Goal: Transaction & Acquisition: Purchase product/service

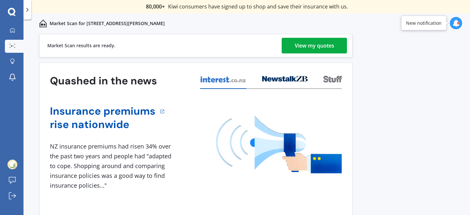
scroll to position [3, 0]
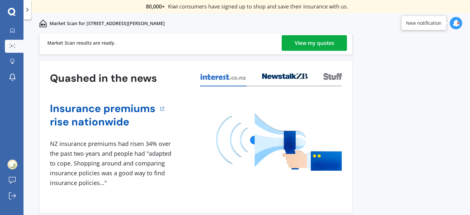
click at [308, 42] on div "View my quotes" at bounding box center [314, 43] width 39 height 16
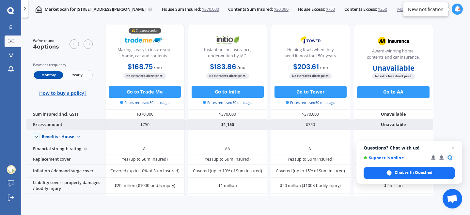
scroll to position [51, 0]
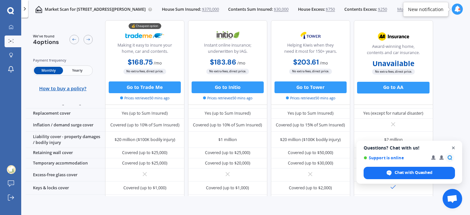
click at [456, 148] on span "Close chat" at bounding box center [453, 148] width 8 height 8
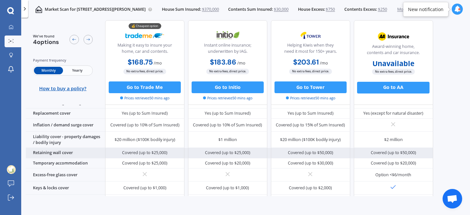
scroll to position [0, 0]
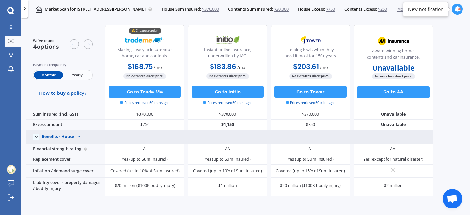
click at [79, 138] on img at bounding box center [78, 136] width 9 height 9
click at [77, 135] on img at bounding box center [78, 136] width 9 height 9
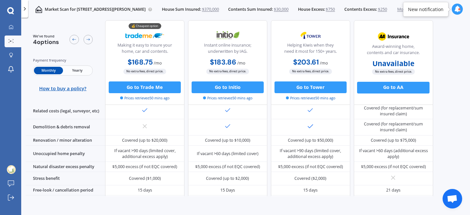
scroll to position [311, 0]
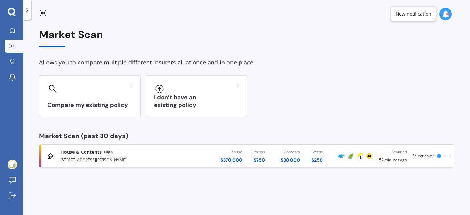
click at [439, 159] on div "House & Contents High 199 Henwood Road, Westgate, Auckland 0814 House $ 370,000…" at bounding box center [246, 157] width 409 height 20
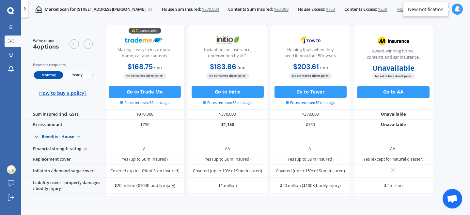
click at [25, 12] on div at bounding box center [24, 9] width 7 height 18
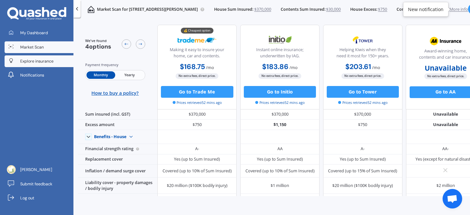
click at [50, 59] on span "Explore insurance" at bounding box center [36, 61] width 33 height 6
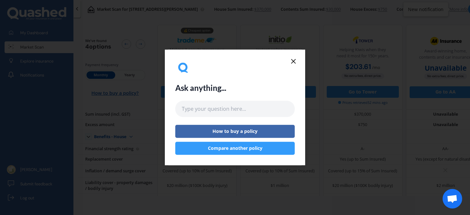
click at [293, 60] on icon at bounding box center [293, 61] width 8 height 8
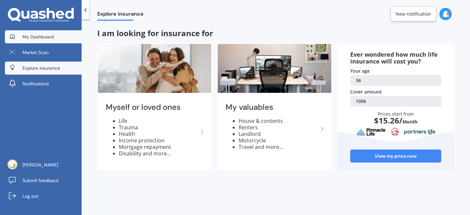
click at [39, 34] on span "My Dashboard" at bounding box center [38, 37] width 31 height 7
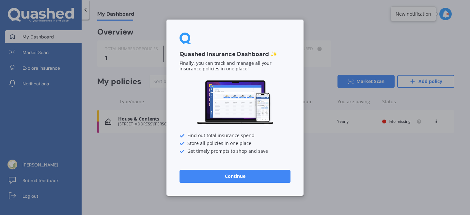
click at [259, 174] on button "Continue" at bounding box center [234, 176] width 111 height 13
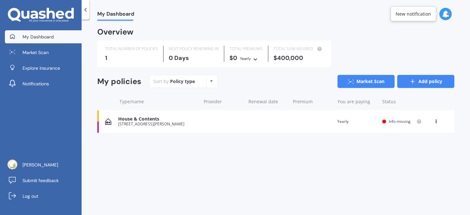
click at [413, 84] on icon at bounding box center [412, 81] width 7 height 7
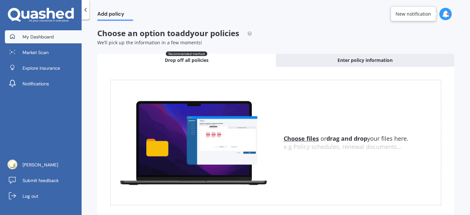
click at [48, 39] on span "My Dashboard" at bounding box center [38, 37] width 31 height 7
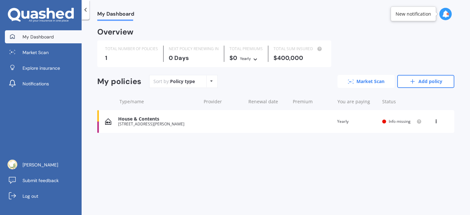
click at [384, 85] on link "Market Scan" at bounding box center [365, 81] width 57 height 13
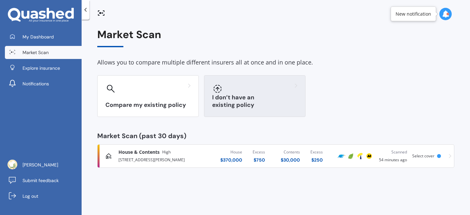
click at [242, 108] on h3 "I don’t have an existing policy" at bounding box center [254, 101] width 85 height 15
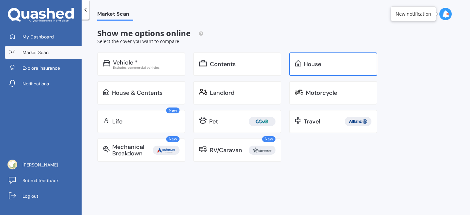
click at [320, 64] on div "House" at bounding box center [312, 64] width 17 height 7
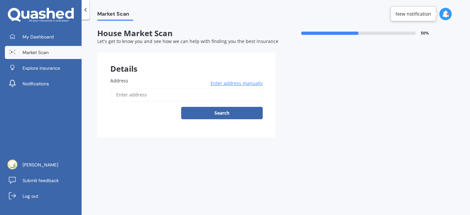
click at [180, 95] on input "Address" at bounding box center [186, 95] width 152 height 14
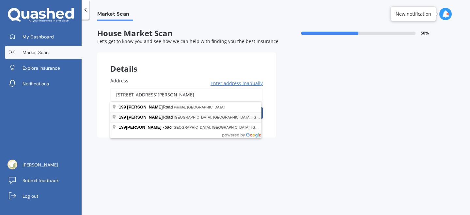
type input "[STREET_ADDRESS][PERSON_NAME]"
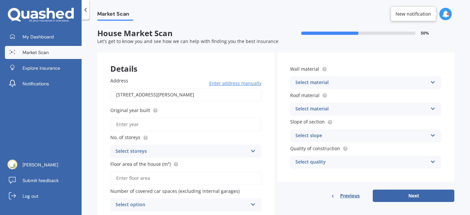
click at [185, 127] on input "Original year built" at bounding box center [185, 125] width 151 height 14
type input "2025"
click at [166, 151] on div "Select storeys" at bounding box center [182, 152] width 132 height 8
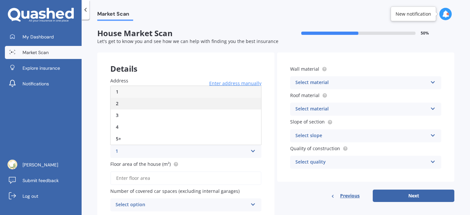
click at [150, 103] on div "2" at bounding box center [186, 104] width 150 height 12
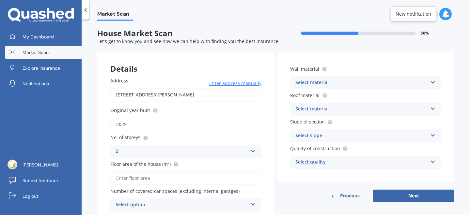
click at [173, 179] on input "Floor area of the house (m²)" at bounding box center [185, 179] width 151 height 14
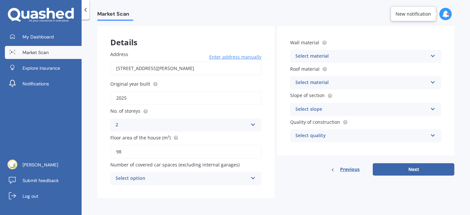
type input "98"
click at [149, 182] on div "Select option" at bounding box center [182, 179] width 132 height 8
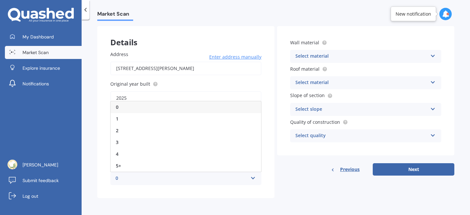
click at [168, 108] on div "0" at bounding box center [186, 107] width 150 height 12
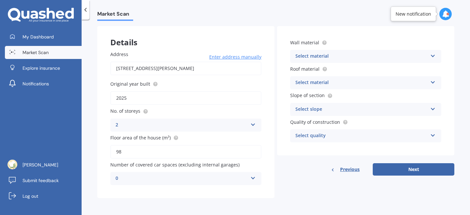
click at [335, 55] on div "Select material" at bounding box center [361, 57] width 132 height 8
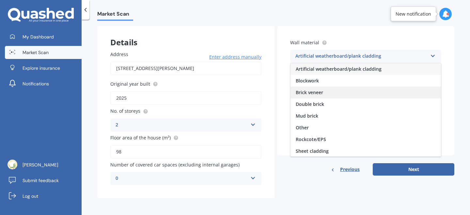
click at [333, 95] on div "Brick veneer" at bounding box center [365, 93] width 150 height 12
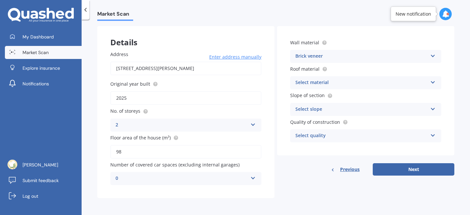
click at [342, 86] on div "Select material" at bounding box center [361, 83] width 132 height 8
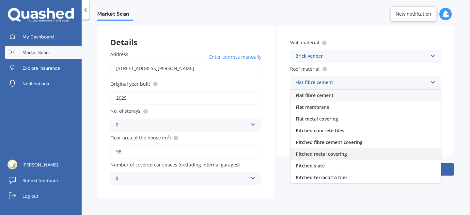
click at [338, 156] on span "Pitched metal covering" at bounding box center [321, 154] width 51 height 6
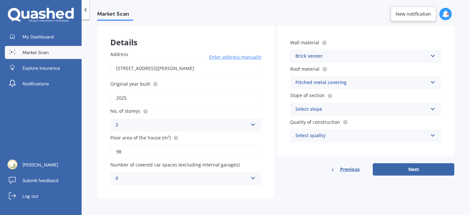
click at [339, 109] on div "Select slope" at bounding box center [361, 110] width 132 height 8
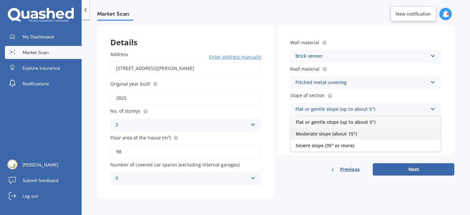
click at [344, 134] on span "Moderate slope (about 15°)" at bounding box center [326, 134] width 61 height 6
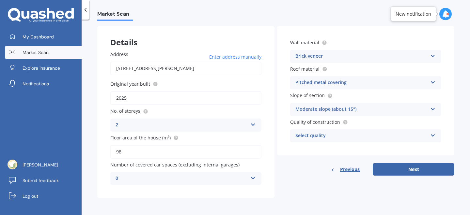
click at [359, 136] on div "Select quality" at bounding box center [361, 136] width 132 height 8
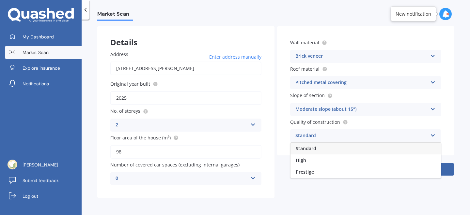
click at [352, 149] on div "Standard" at bounding box center [365, 149] width 150 height 12
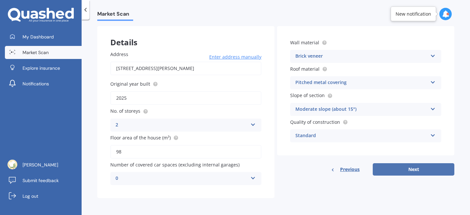
click at [404, 167] on button "Next" at bounding box center [414, 169] width 82 height 12
select select "22"
select select "02"
select select "1989"
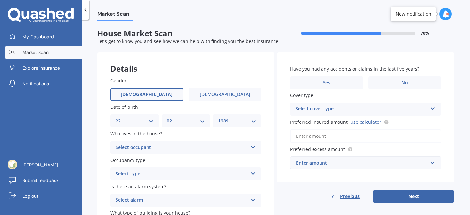
scroll to position [39, 0]
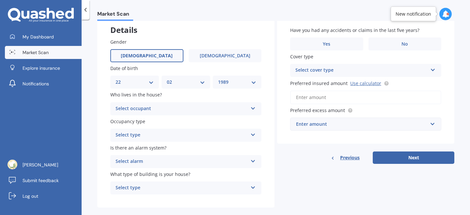
click at [204, 108] on div "Select occupant" at bounding box center [182, 109] width 132 height 8
click at [198, 121] on div "Owner" at bounding box center [186, 122] width 150 height 12
click at [194, 134] on div "Select type" at bounding box center [182, 136] width 132 height 8
click at [190, 148] on div "Permanent" at bounding box center [186, 148] width 150 height 12
click at [194, 162] on div "Select alarm" at bounding box center [182, 162] width 132 height 8
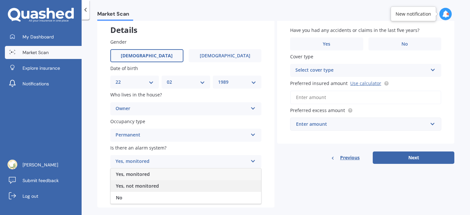
click at [188, 185] on div "Yes, not monitored" at bounding box center [186, 186] width 150 height 12
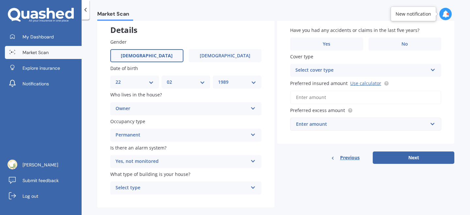
click at [180, 193] on div "Select type Freestanding Multi-unit (in a block of 6 or less) Multi-unit (in a …" at bounding box center [185, 188] width 151 height 13
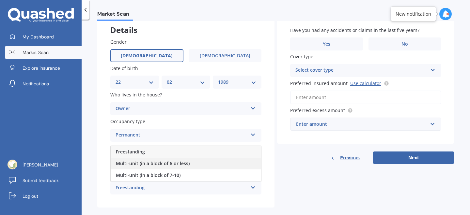
click at [178, 167] on div "Multi-unit (in a block of 6 or less)" at bounding box center [186, 164] width 150 height 12
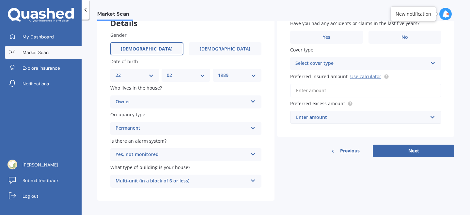
scroll to position [0, 0]
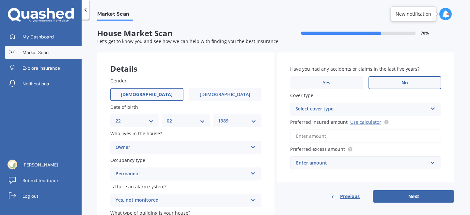
click at [392, 82] on label "No" at bounding box center [404, 82] width 73 height 13
click at [0, 0] on input "No" at bounding box center [0, 0] width 0 height 0
click at [382, 109] on div "Select cover type" at bounding box center [361, 109] width 132 height 8
click at [383, 108] on div "High" at bounding box center [361, 109] width 132 height 8
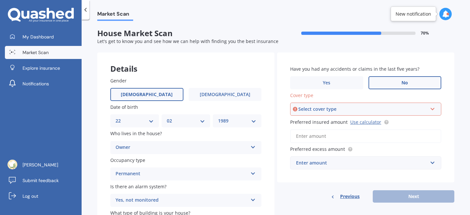
click at [397, 108] on div "Select cover type" at bounding box center [362, 109] width 129 height 7
click at [384, 119] on div "High" at bounding box center [366, 122] width 150 height 12
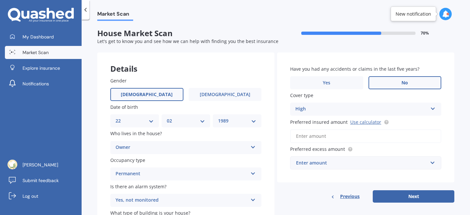
click at [336, 138] on input "Preferred insured amount Use calculator" at bounding box center [365, 137] width 151 height 14
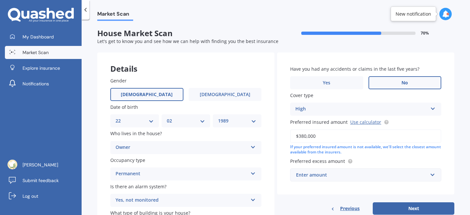
type input "$380,000"
click at [356, 149] on div "If your preferred insured amount is not available, we'll select the closest amo…" at bounding box center [365, 150] width 151 height 11
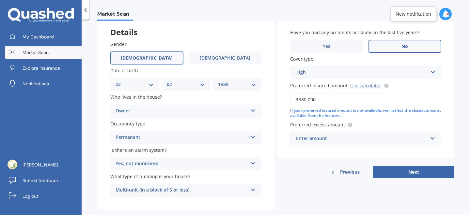
scroll to position [37, 0]
click at [316, 141] on div "Enter amount" at bounding box center [362, 138] width 132 height 7
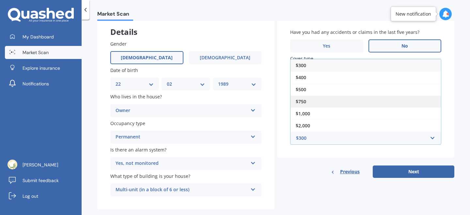
click at [326, 103] on div "$750" at bounding box center [365, 102] width 150 height 12
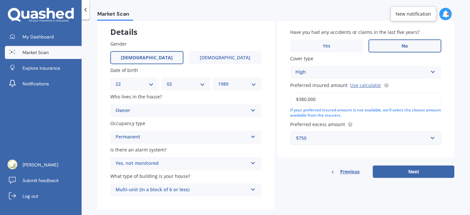
click at [333, 140] on div "$750" at bounding box center [362, 138] width 132 height 7
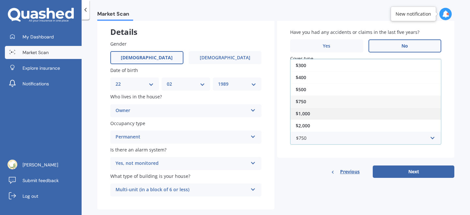
click at [325, 112] on div "$1,000" at bounding box center [365, 114] width 150 height 12
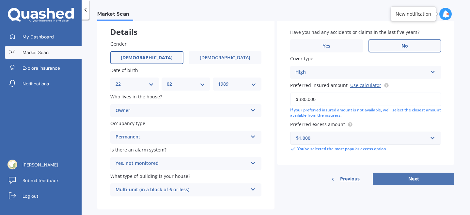
click at [417, 180] on button "Next" at bounding box center [414, 179] width 82 height 12
select select "22"
select select "02"
select select "1989"
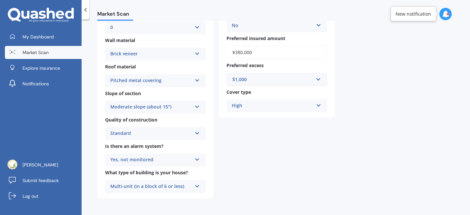
scroll to position [0, 0]
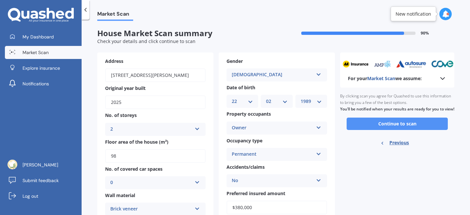
click at [368, 130] on button "Continue to scan" at bounding box center [397, 124] width 101 height 12
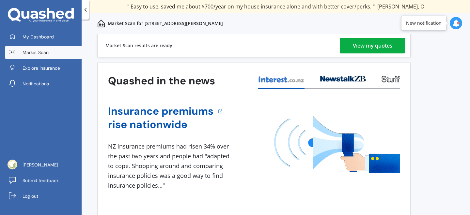
click at [368, 47] on div "View my quotes" at bounding box center [372, 46] width 39 height 16
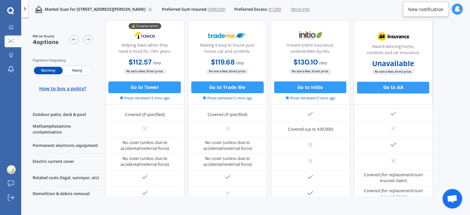
scroll to position [202, 0]
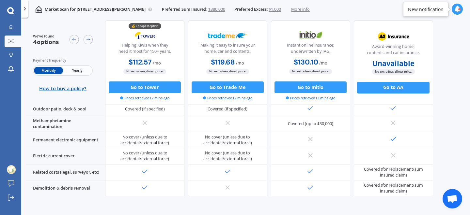
click at [76, 69] on span "Yearly" at bounding box center [77, 71] width 29 height 8
click at [46, 71] on span "Monthly" at bounding box center [48, 71] width 29 height 8
click at [76, 71] on span "Yearly" at bounding box center [77, 71] width 29 height 8
click at [44, 71] on span "Monthly" at bounding box center [48, 71] width 29 height 8
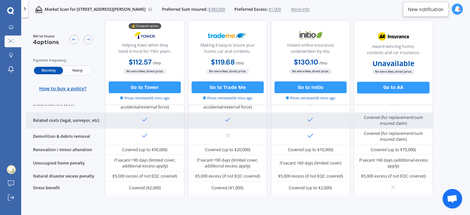
scroll to position [311, 0]
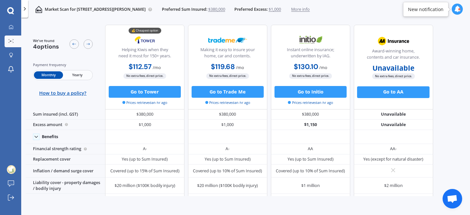
click at [310, 12] on span "More info" at bounding box center [300, 10] width 19 height 6
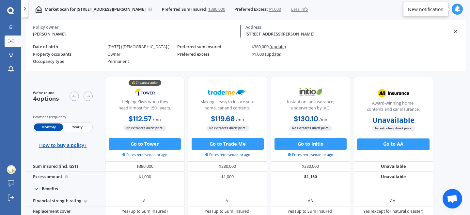
click at [131, 11] on p "Market Scan for [STREET_ADDRESS][PERSON_NAME]" at bounding box center [95, 10] width 101 height 6
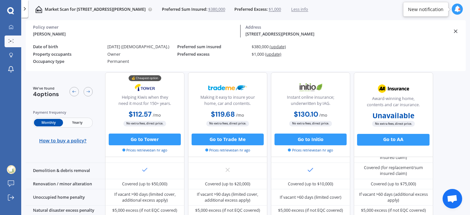
scroll to position [347, 0]
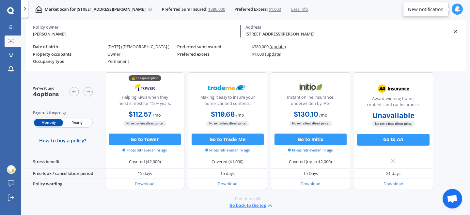
click at [116, 63] on div "Permanent" at bounding box center [142, 61] width 70 height 5
click at [38, 9] on img at bounding box center [38, 9] width 7 height 7
click at [24, 12] on div at bounding box center [24, 9] width 7 height 18
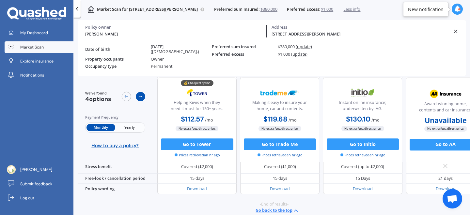
click at [140, 94] on icon at bounding box center [140, 96] width 5 height 5
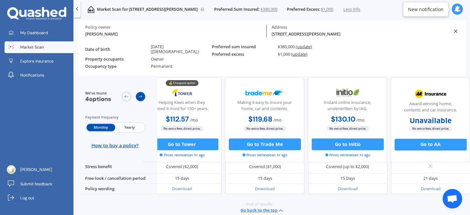
click at [140, 94] on icon at bounding box center [140, 96] width 5 height 5
click at [139, 96] on div at bounding box center [133, 97] width 23 height 12
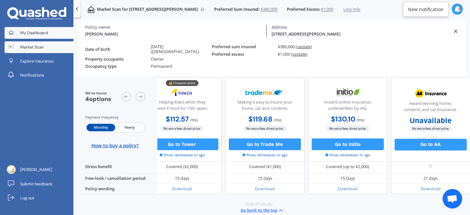
click at [41, 36] on span "My Dashboard" at bounding box center [34, 33] width 28 height 6
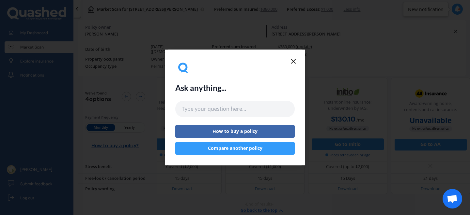
click at [295, 61] on icon at bounding box center [293, 61] width 8 height 8
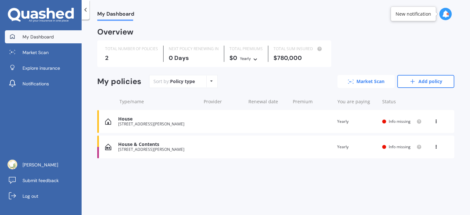
click at [384, 82] on link "Market Scan" at bounding box center [365, 81] width 57 height 13
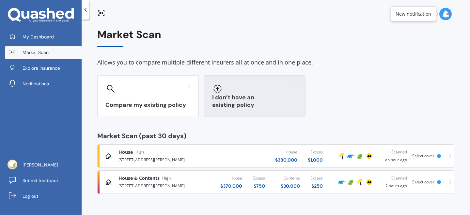
click at [236, 101] on div "I don’t have an existing policy" at bounding box center [254, 96] width 101 height 42
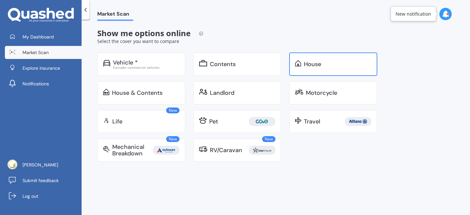
click at [314, 68] on div "House" at bounding box center [312, 64] width 17 height 7
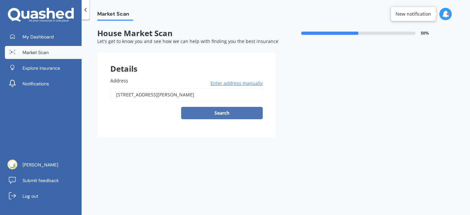
click at [230, 113] on button "Search" at bounding box center [222, 113] width 82 height 12
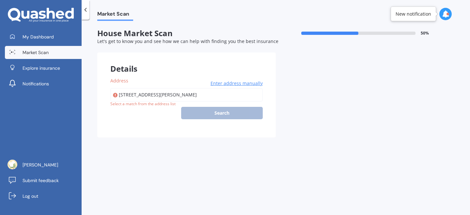
type input "[STREET_ADDRESS][PERSON_NAME]"
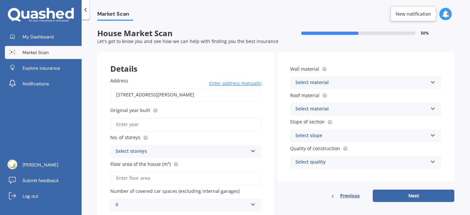
click at [312, 82] on div "Select material" at bounding box center [361, 83] width 132 height 8
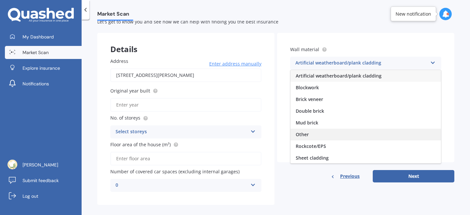
click at [305, 133] on span "Other" at bounding box center [302, 135] width 13 height 6
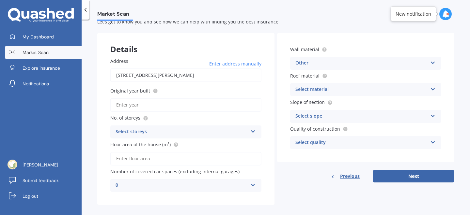
click at [323, 88] on div "Select material" at bounding box center [361, 90] width 132 height 8
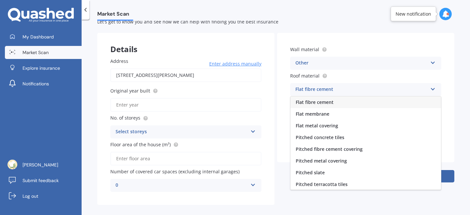
click at [327, 66] on div "Other" at bounding box center [361, 63] width 132 height 8
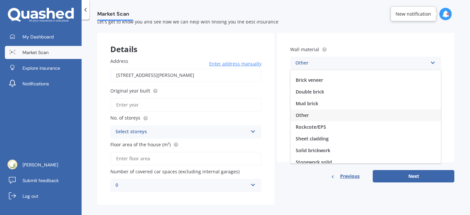
scroll to position [21, 0]
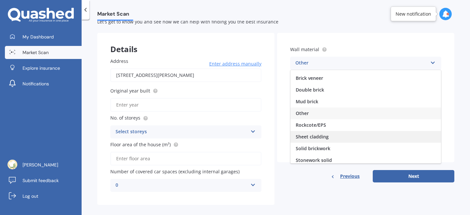
click at [326, 137] on span "Sheet cladding" at bounding box center [312, 137] width 33 height 6
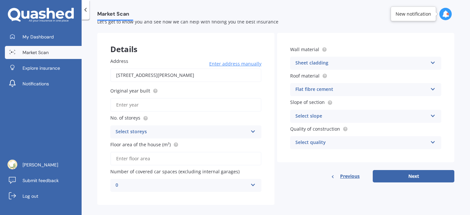
click at [345, 90] on div "Flat fibre cement" at bounding box center [361, 90] width 132 height 8
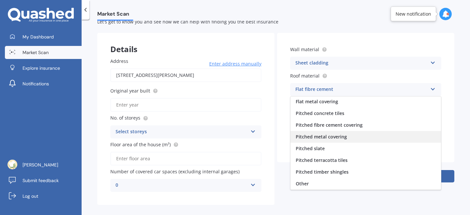
scroll to position [26, 0]
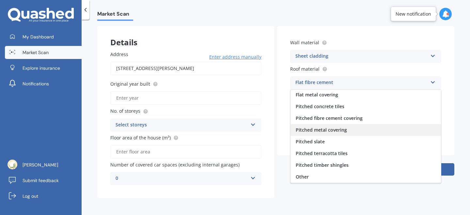
click at [348, 133] on div "Pitched metal covering" at bounding box center [365, 130] width 150 height 12
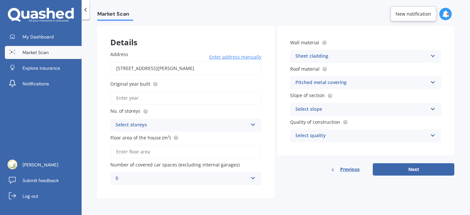
click at [334, 110] on div "Select slope" at bounding box center [361, 110] width 132 height 8
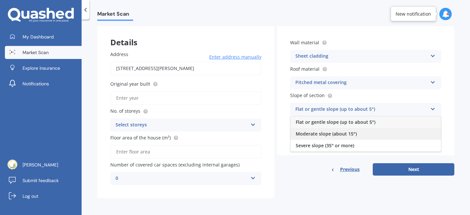
click at [321, 130] on div "Moderate slope (about 15°)" at bounding box center [365, 134] width 150 height 12
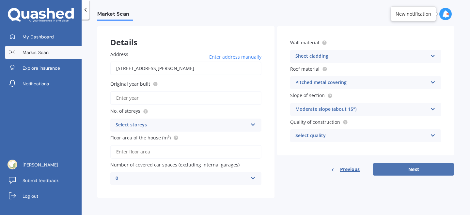
click at [409, 166] on button "Next" at bounding box center [414, 169] width 82 height 12
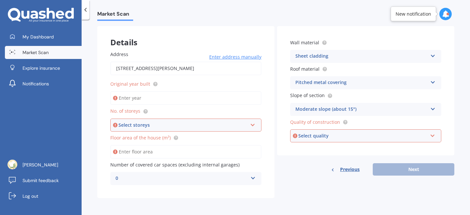
click at [374, 133] on div "Select quality" at bounding box center [362, 135] width 129 height 7
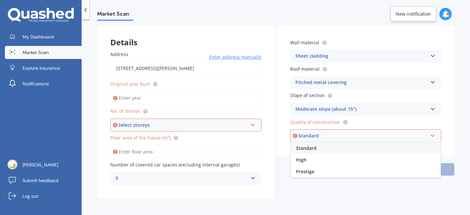
click at [358, 147] on div "Standard" at bounding box center [366, 149] width 150 height 12
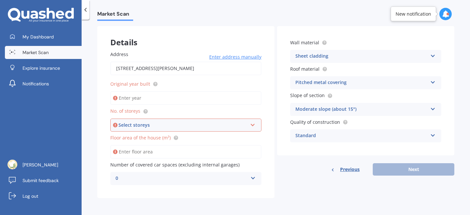
click at [196, 101] on input "Original year built" at bounding box center [185, 98] width 151 height 14
type input "2025"
click at [184, 123] on div "Select storeys" at bounding box center [182, 125] width 129 height 7
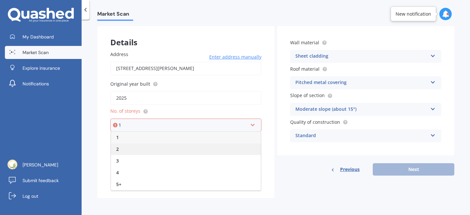
click at [176, 148] on div "2" at bounding box center [186, 150] width 150 height 12
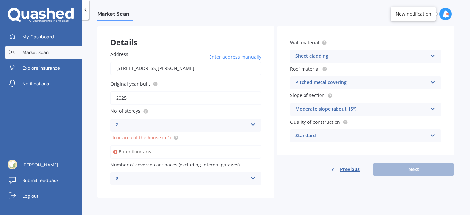
click at [169, 154] on input "Floor area of the house (m²)" at bounding box center [185, 152] width 151 height 14
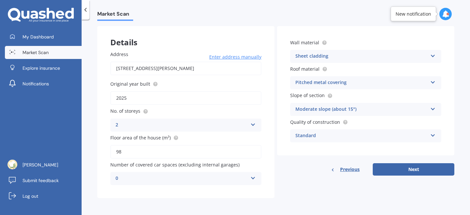
type input "98"
click at [160, 179] on div "0" at bounding box center [182, 179] width 132 height 8
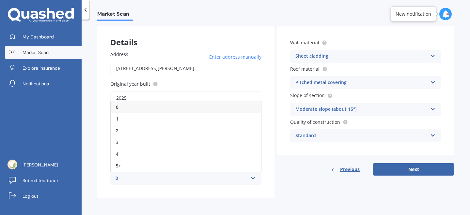
click at [296, 180] on div "Details Address [STREET_ADDRESS][PERSON_NAME] Enter address manually Search Ori…" at bounding box center [275, 112] width 357 height 172
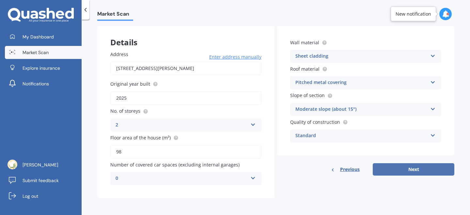
click at [387, 169] on button "Next" at bounding box center [414, 169] width 82 height 12
select select "22"
select select "02"
select select "1989"
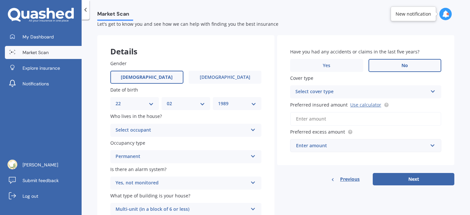
scroll to position [20, 0]
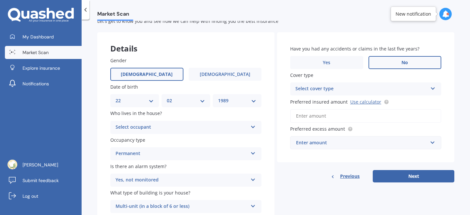
click at [308, 87] on div "Select cover type" at bounding box center [361, 89] width 132 height 8
click at [307, 104] on div "High" at bounding box center [365, 102] width 150 height 12
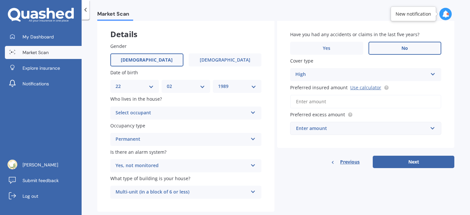
scroll to position [48, 0]
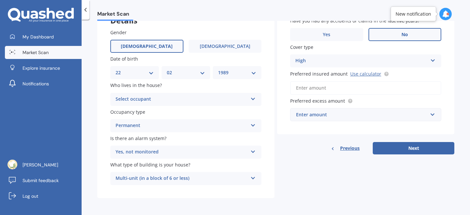
click at [322, 88] on input "Preferred insured amount Use calculator" at bounding box center [365, 88] width 151 height 14
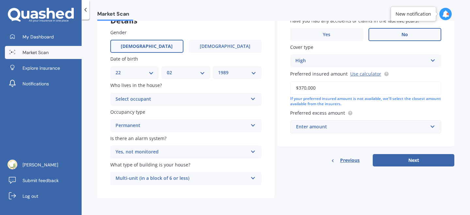
click at [319, 101] on div "If your preferred insured amount is not available, we'll select the closest amo…" at bounding box center [365, 101] width 151 height 11
click at [337, 131] on input "text" at bounding box center [363, 127] width 145 height 12
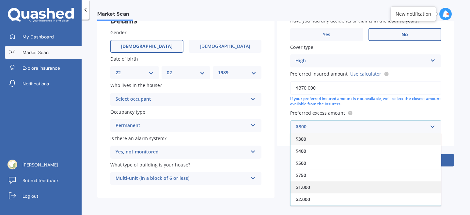
click at [326, 190] on div "$1,000" at bounding box center [365, 187] width 150 height 12
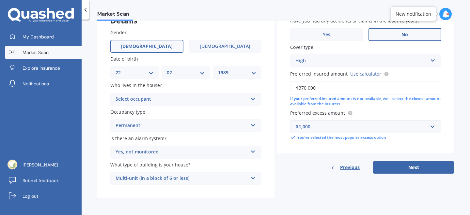
click at [304, 88] on input "$370,000" at bounding box center [365, 88] width 151 height 14
type input "$375,000"
click at [389, 165] on button "Next" at bounding box center [414, 168] width 82 height 12
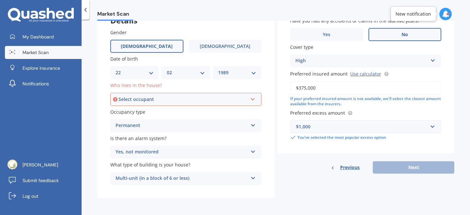
click at [225, 99] on div "Select occupant" at bounding box center [182, 99] width 129 height 7
click at [221, 115] on div "Owner" at bounding box center [186, 112] width 150 height 12
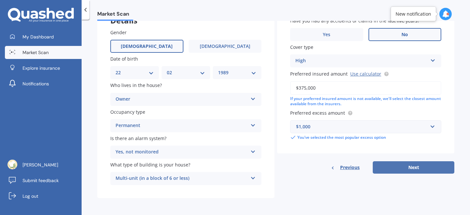
click at [386, 167] on button "Next" at bounding box center [414, 168] width 82 height 12
select select "22"
select select "02"
select select "1989"
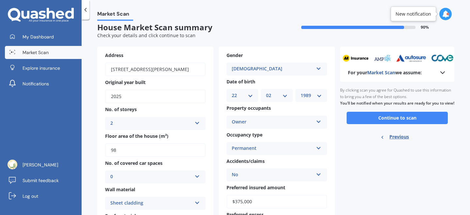
scroll to position [0, 0]
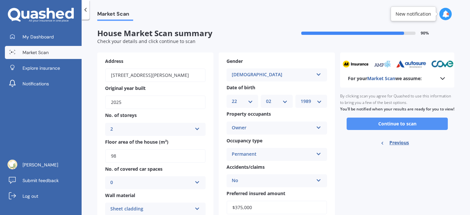
click at [403, 130] on button "Continue to scan" at bounding box center [397, 124] width 101 height 12
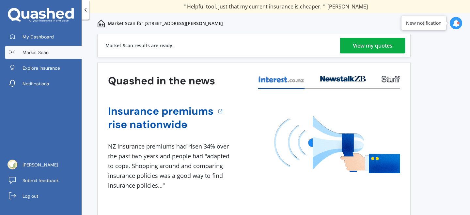
click at [360, 46] on div "View my quotes" at bounding box center [372, 46] width 39 height 16
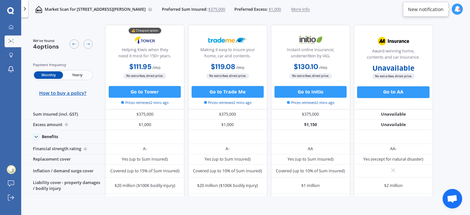
click at [81, 75] on span "Yearly" at bounding box center [77, 75] width 29 height 8
click at [51, 75] on span "Monthly" at bounding box center [48, 75] width 29 height 8
click at [83, 73] on span "Yearly" at bounding box center [77, 75] width 29 height 8
click at [310, 9] on span "More info" at bounding box center [300, 10] width 19 height 6
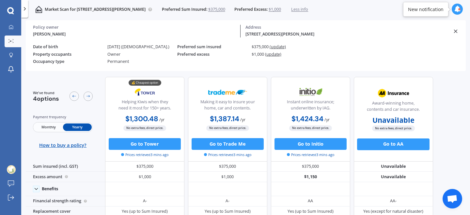
click at [457, 29] on icon at bounding box center [456, 31] width 6 height 6
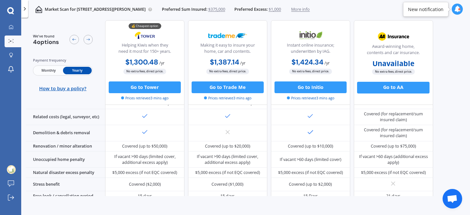
scroll to position [311, 0]
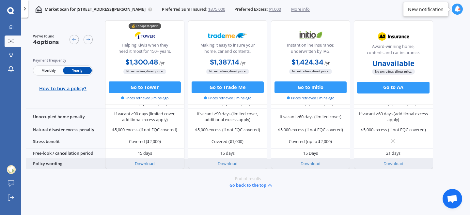
click at [149, 164] on link "Download" at bounding box center [145, 164] width 20 height 6
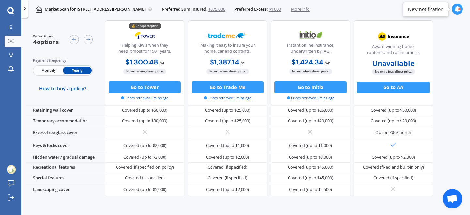
scroll to position [0, 0]
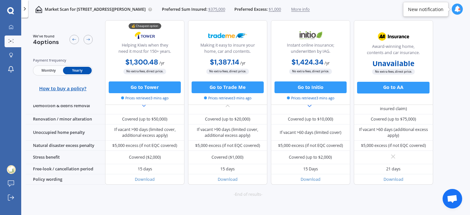
scroll to position [311, 0]
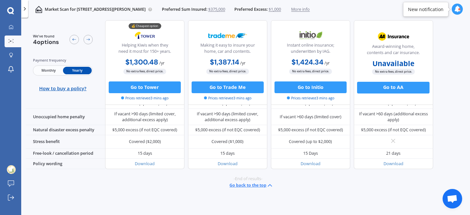
click at [159, 179] on div "-End of results- Go back to the top" at bounding box center [248, 182] width 444 height 27
